Goal: Navigation & Orientation: Find specific page/section

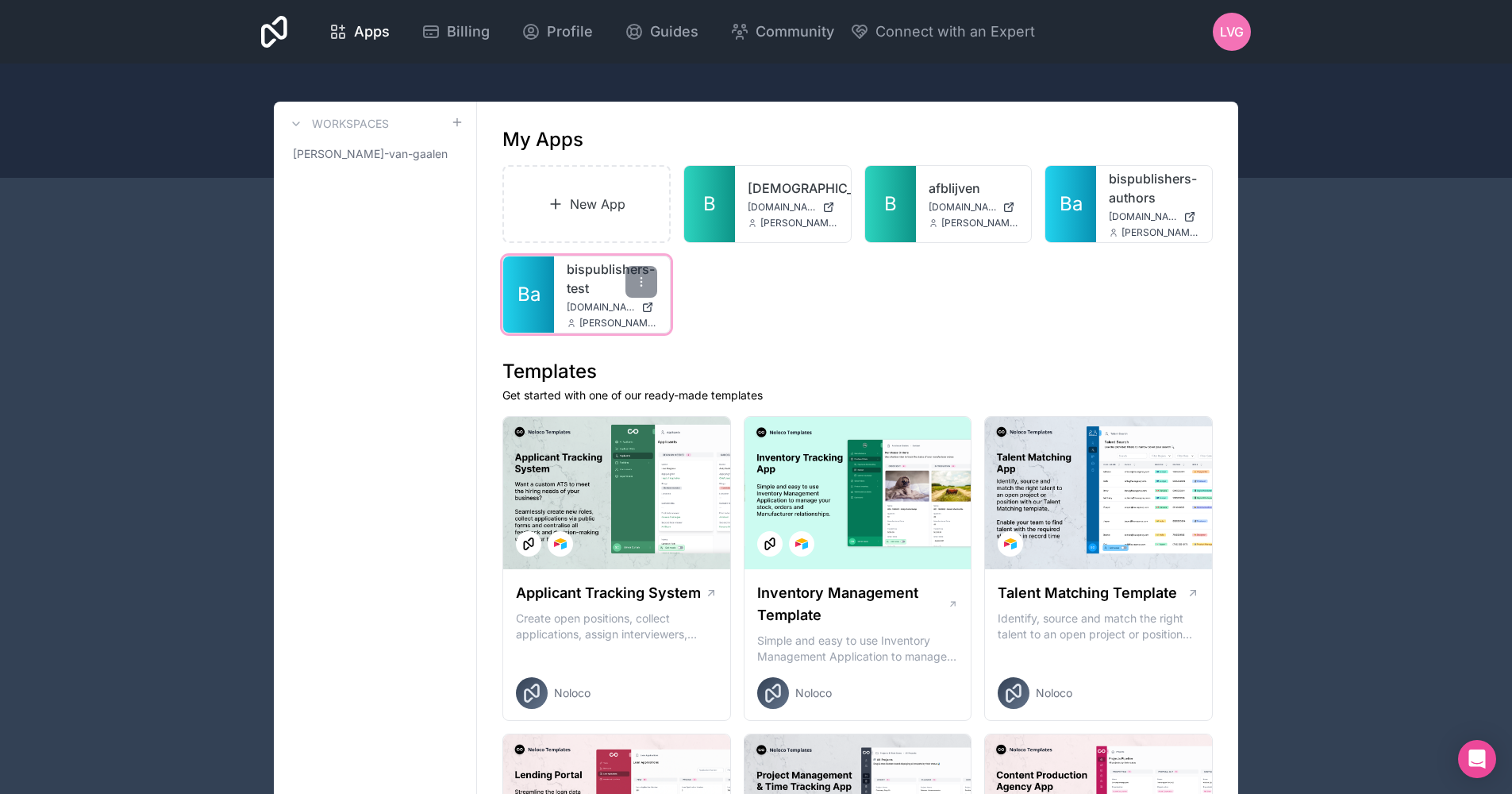
click at [581, 299] on div "bispublishers-test [DOMAIN_NAME] [PERSON_NAME][EMAIL_ADDRESS][DOMAIN_NAME]" at bounding box center [612, 294] width 116 height 76
click at [514, 302] on link "Ba" at bounding box center [528, 294] width 50 height 76
click at [355, 146] on span "[PERSON_NAME]-van-gaalen" at bounding box center [366, 154] width 145 height 16
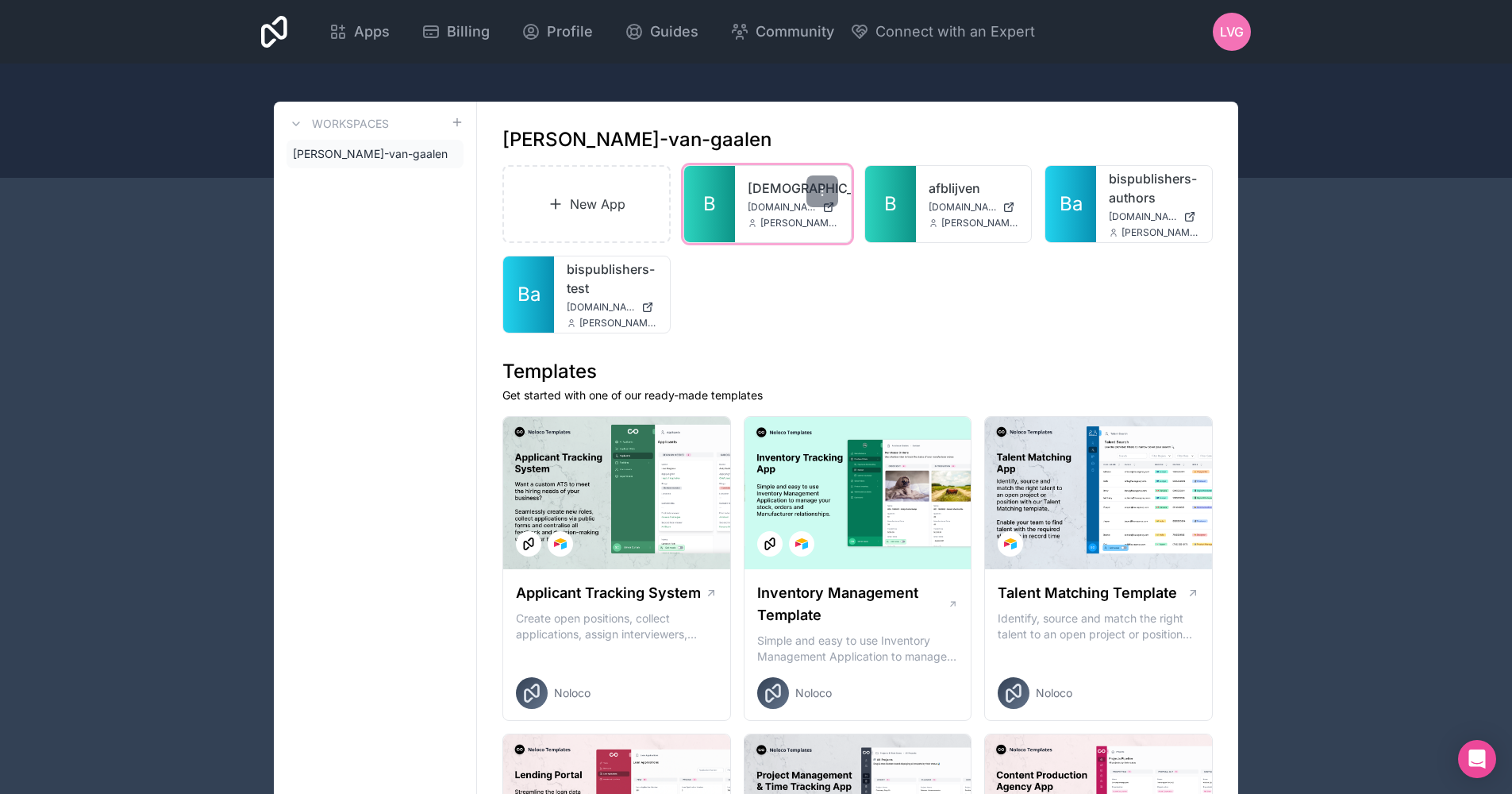
click at [770, 216] on span "[PERSON_NAME][EMAIL_ADDRESS][DOMAIN_NAME]" at bounding box center [799, 222] width 78 height 12
click at [695, 188] on link "B" at bounding box center [709, 204] width 50 height 76
